Goal: Find contact information: Find contact information

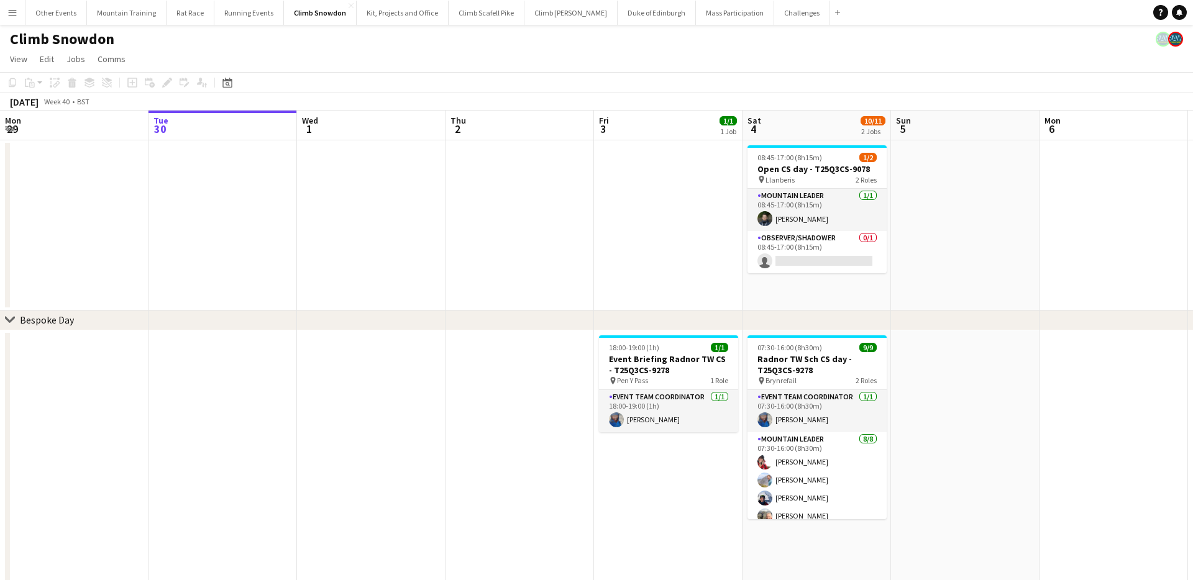
click at [21, 11] on button "Menu" at bounding box center [12, 12] width 25 height 25
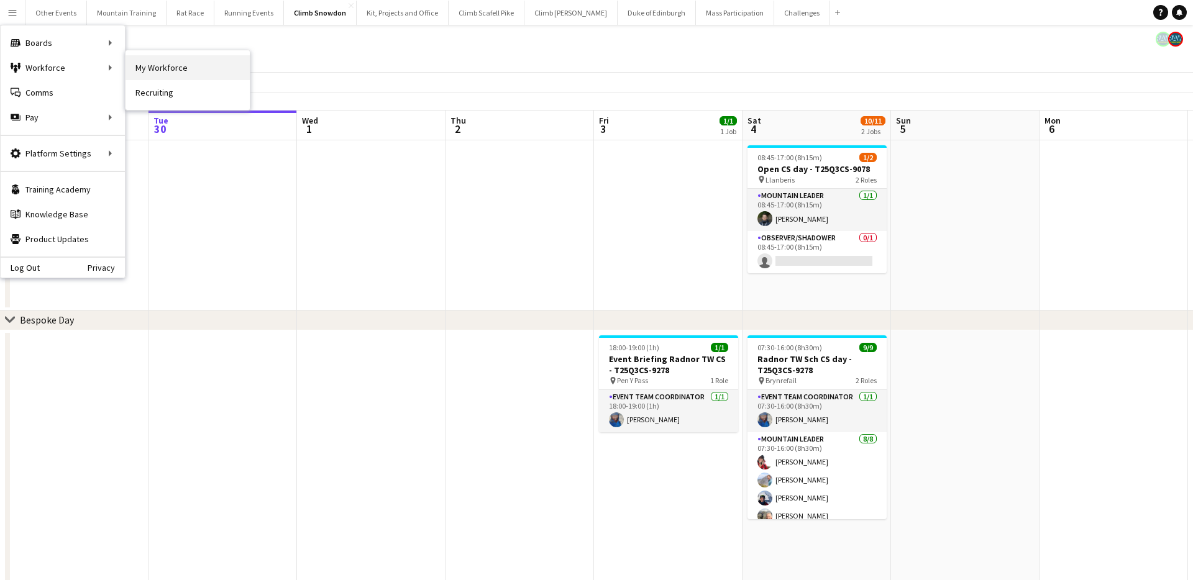
click at [165, 65] on link "My Workforce" at bounding box center [188, 67] width 124 height 25
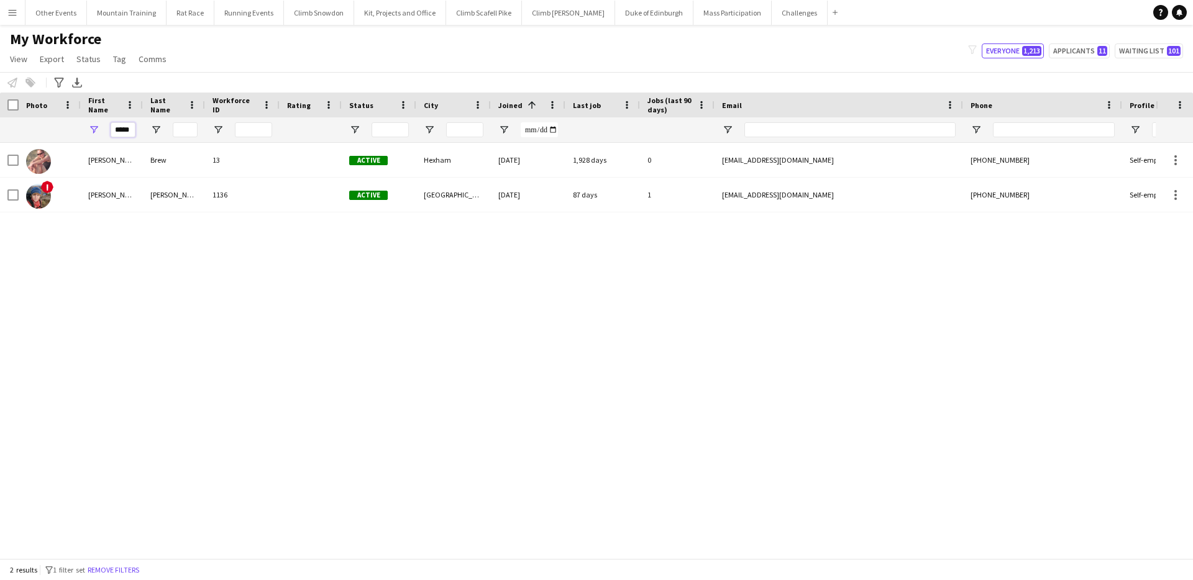
click at [123, 131] on input "*****" at bounding box center [123, 129] width 25 height 15
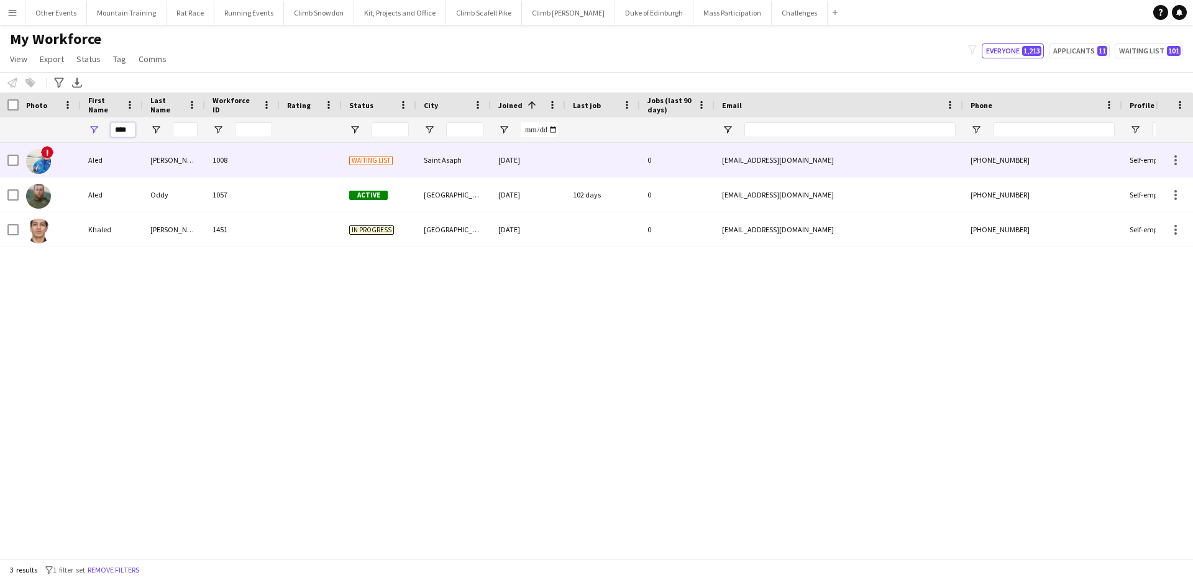
type input "****"
click at [128, 164] on div "Aled" at bounding box center [112, 160] width 62 height 34
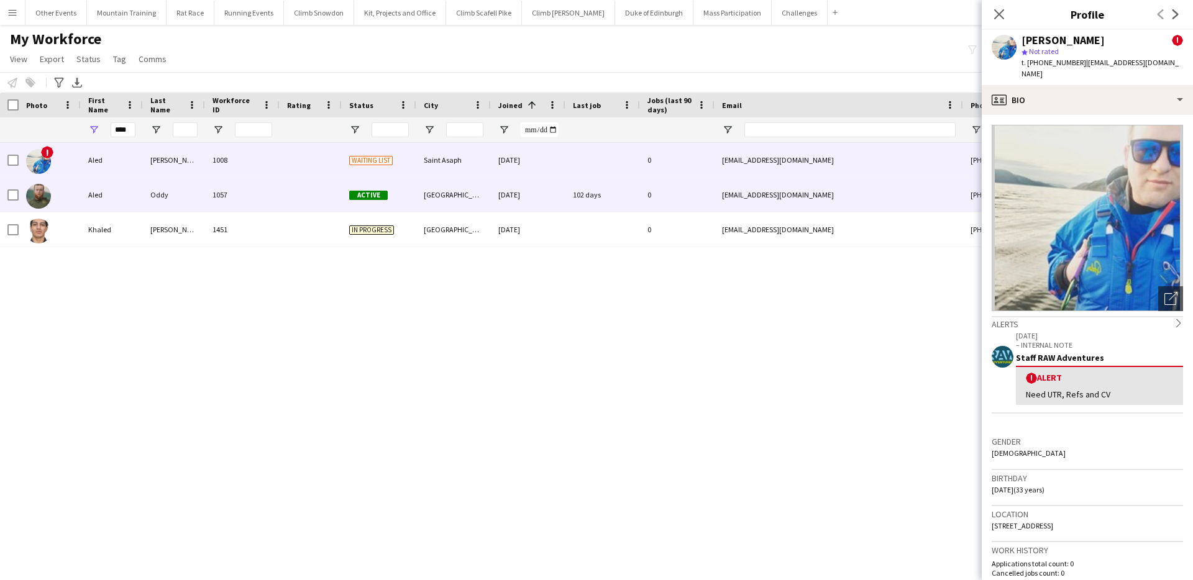
click at [136, 194] on div "Aled" at bounding box center [112, 195] width 62 height 34
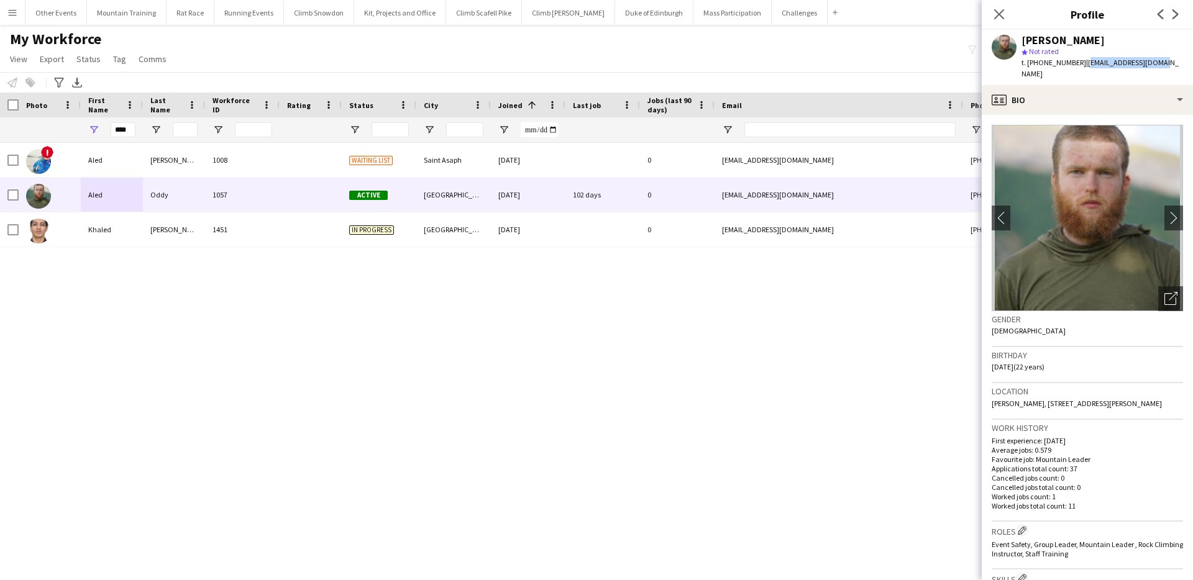
drag, startPoint x: 1158, startPoint y: 63, endPoint x: 1082, endPoint y: 63, distance: 75.8
click at [1082, 63] on div "[PERSON_NAME] star Not rated t. [PHONE_NUMBER] | [EMAIL_ADDRESS][DOMAIN_NAME]" at bounding box center [1087, 57] width 211 height 55
click at [1115, 62] on span "| [EMAIL_ADDRESS][DOMAIN_NAME]" at bounding box center [1099, 68] width 157 height 21
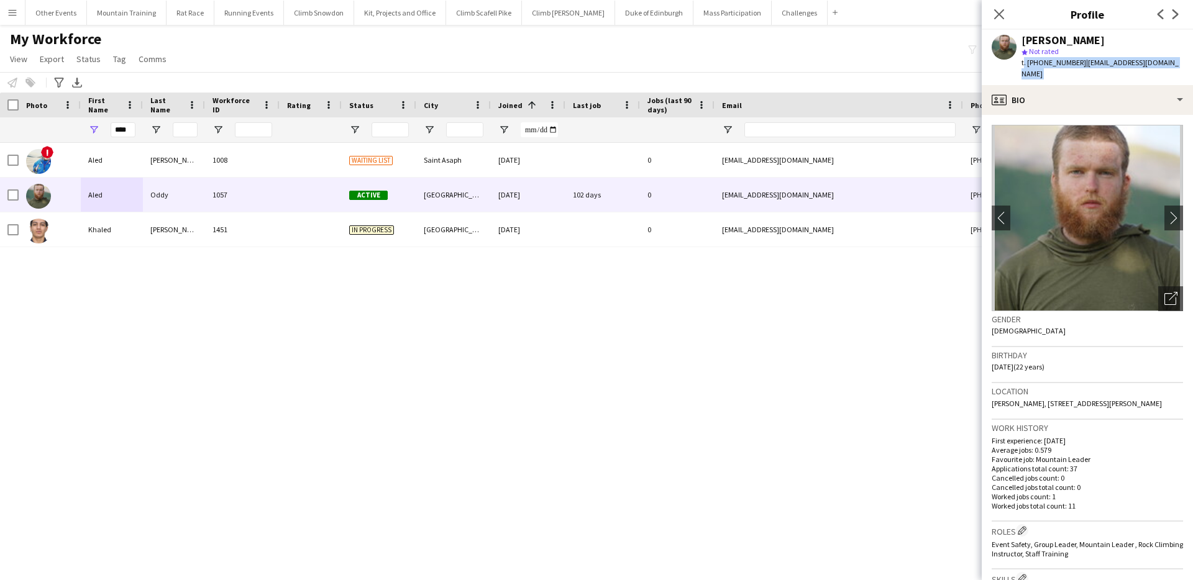
click at [1115, 62] on span "| [EMAIL_ADDRESS][DOMAIN_NAME]" at bounding box center [1099, 68] width 157 height 21
drag, startPoint x: 1156, startPoint y: 60, endPoint x: 1080, endPoint y: 63, distance: 75.8
click at [1080, 63] on span "| [EMAIL_ADDRESS][DOMAIN_NAME]" at bounding box center [1099, 68] width 157 height 21
copy span "[EMAIL_ADDRESS][DOMAIN_NAME]"
